Goal: Transaction & Acquisition: Purchase product/service

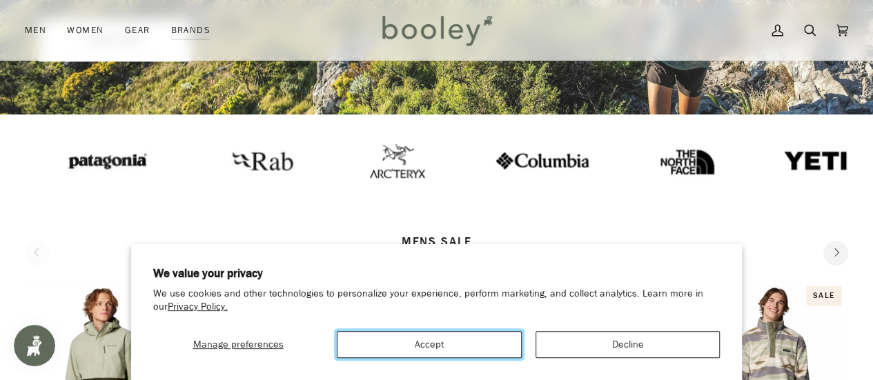
click at [435, 344] on button "Accept" at bounding box center [429, 344] width 184 height 27
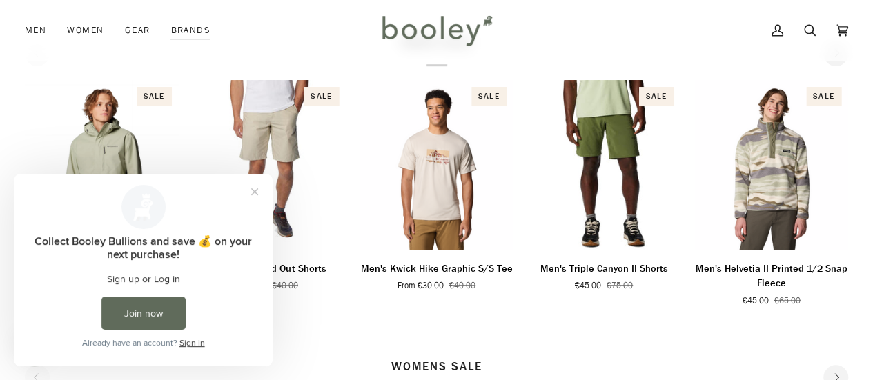
scroll to position [689, 0]
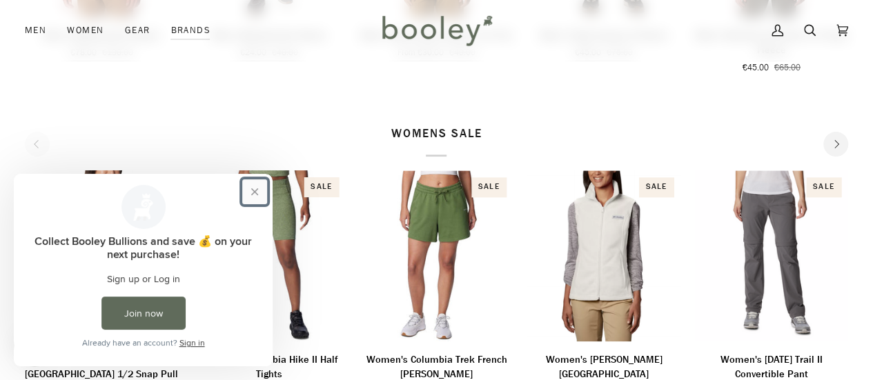
click at [258, 192] on button "Close prompt" at bounding box center [254, 191] width 25 height 25
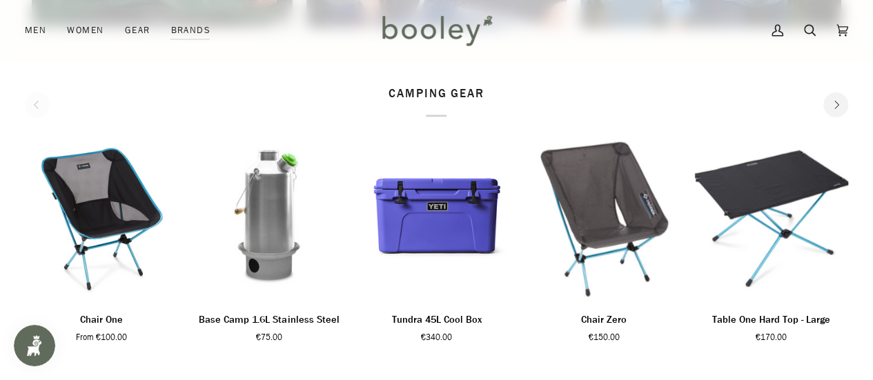
scroll to position [1282, 0]
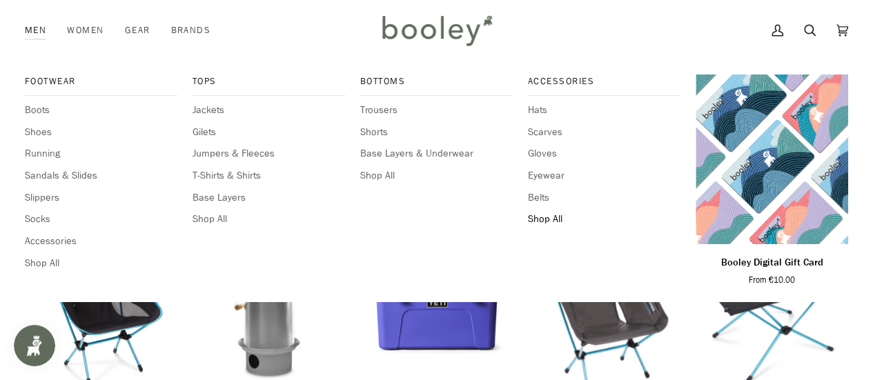
click at [547, 219] on span "Shop All" at bounding box center [604, 219] width 152 height 15
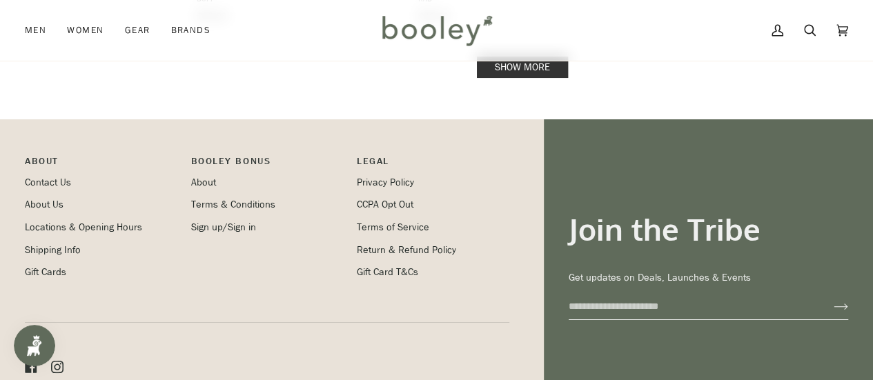
scroll to position [2157, 0]
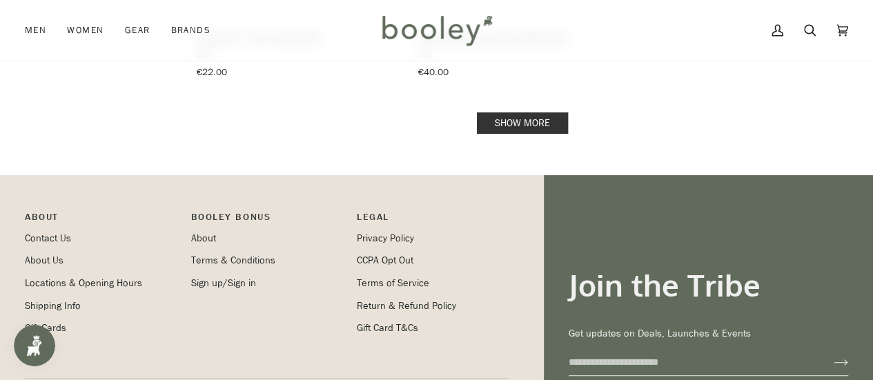
click at [519, 112] on link "Show more" at bounding box center [522, 122] width 91 height 21
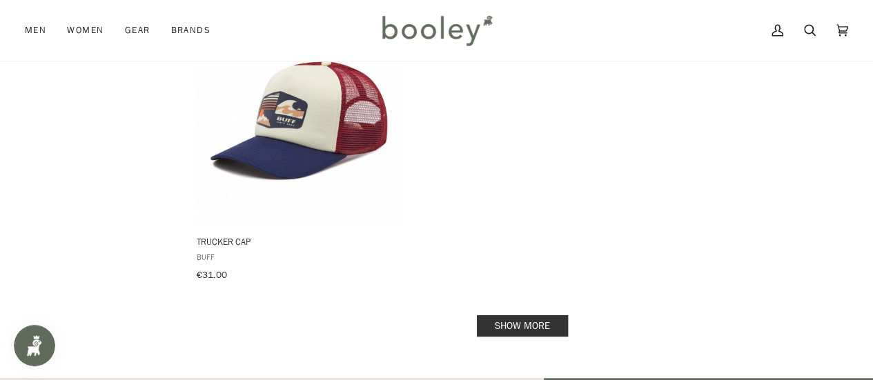
scroll to position [4034, 0]
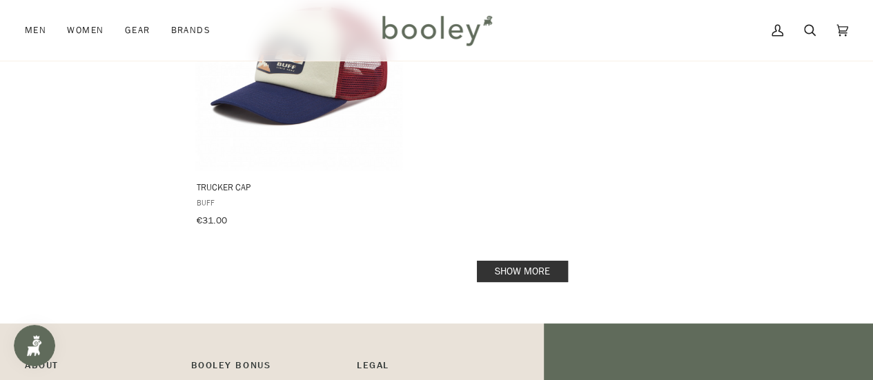
click at [526, 261] on link "Show more" at bounding box center [522, 271] width 91 height 21
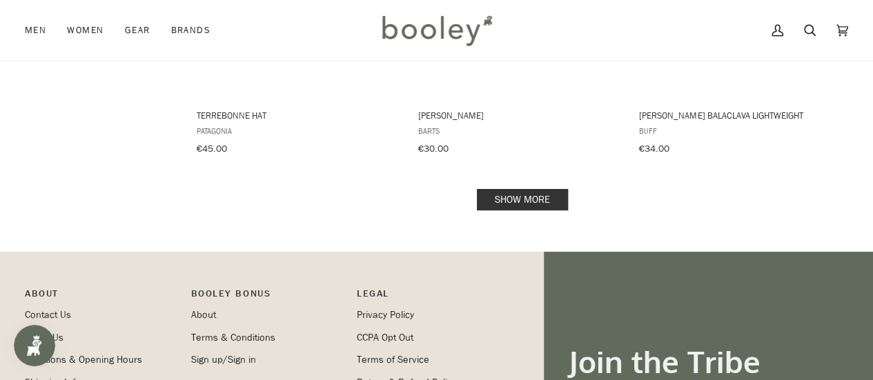
scroll to position [5827, 0]
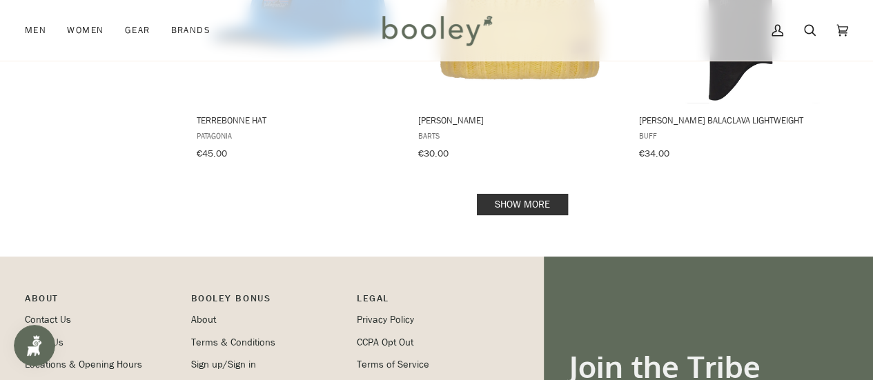
click at [520, 194] on link "Show more" at bounding box center [522, 204] width 91 height 21
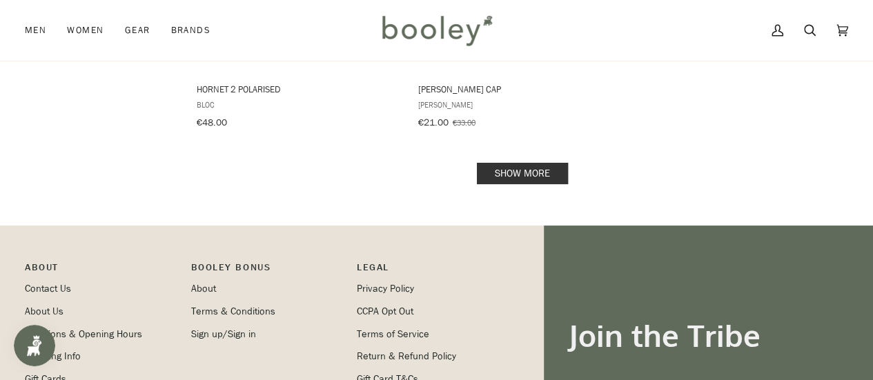
scroll to position [7880, 0]
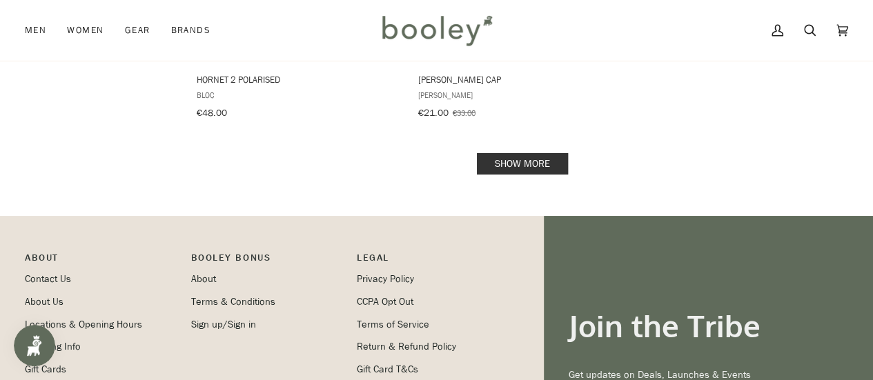
click at [511, 153] on link "Show more" at bounding box center [522, 163] width 91 height 21
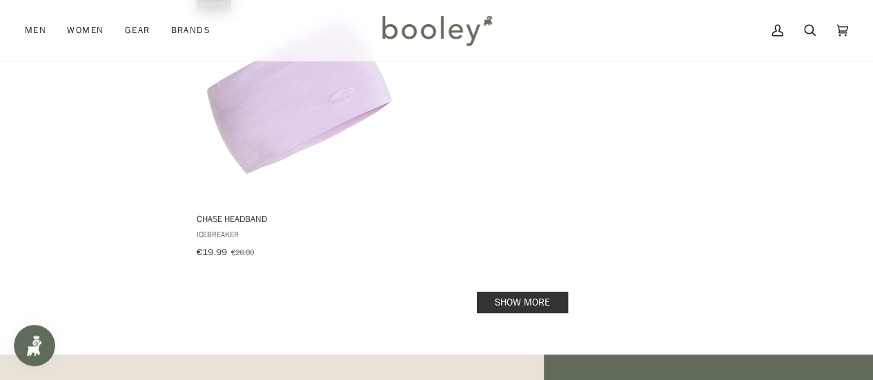
scroll to position [9804, 0]
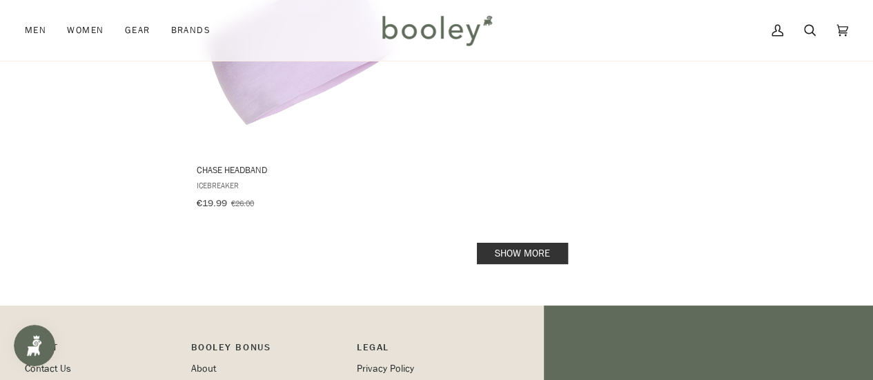
click at [511, 243] on link "Show more" at bounding box center [522, 253] width 91 height 21
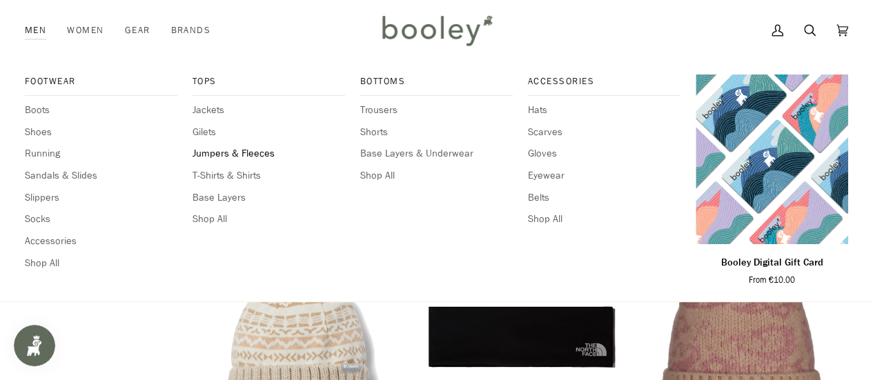
click at [218, 157] on span "Jumpers & Fleeces" at bounding box center [268, 153] width 152 height 15
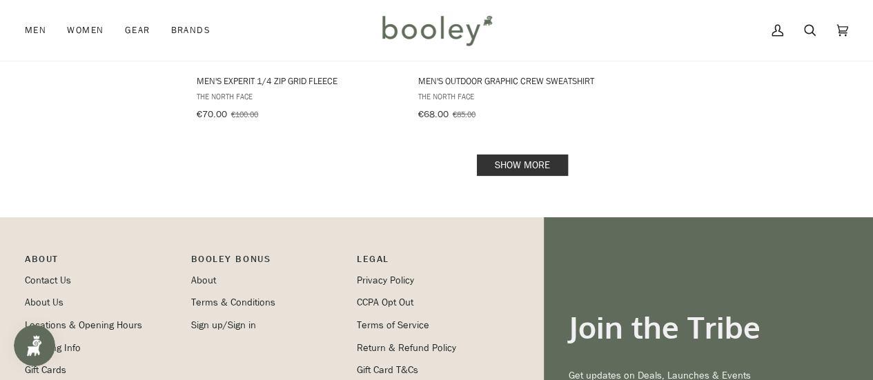
scroll to position [2135, 0]
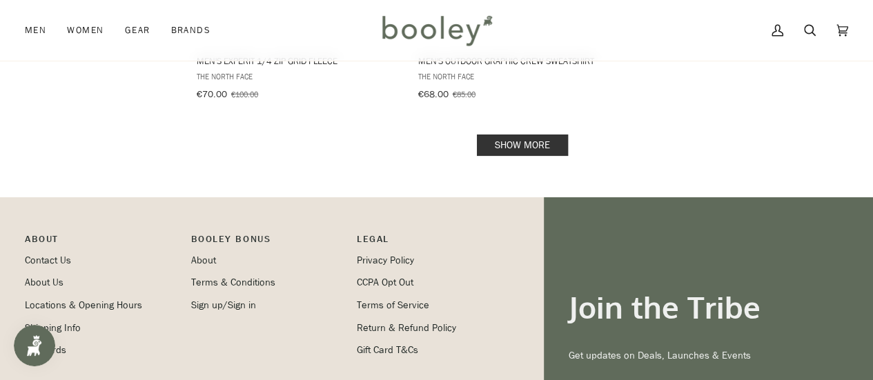
click at [522, 140] on link "Show more" at bounding box center [522, 145] width 91 height 21
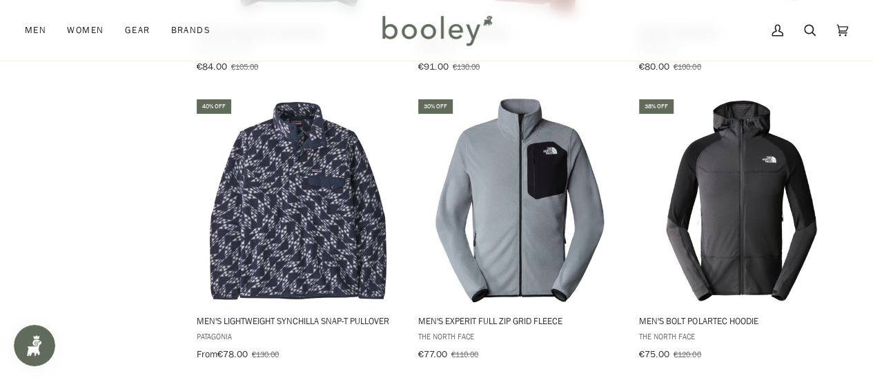
scroll to position [1729, 0]
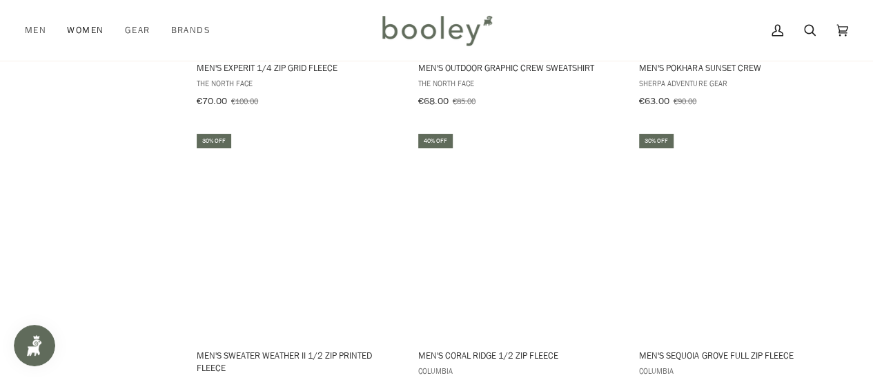
scroll to position [2135, 0]
